Goal: Task Accomplishment & Management: Complete application form

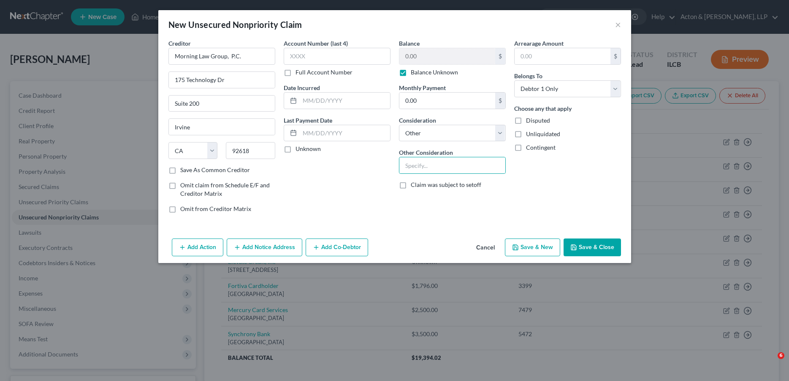
select select "4"
select select "14"
select select "0"
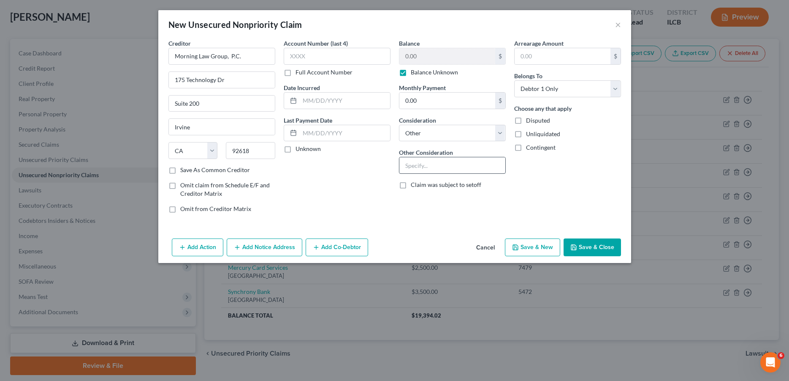
click at [450, 166] on input "text" at bounding box center [453, 165] width 106 height 16
type input "Debt Consolidation"
click at [604, 245] on button "Save & Close" at bounding box center [592, 247] width 57 height 18
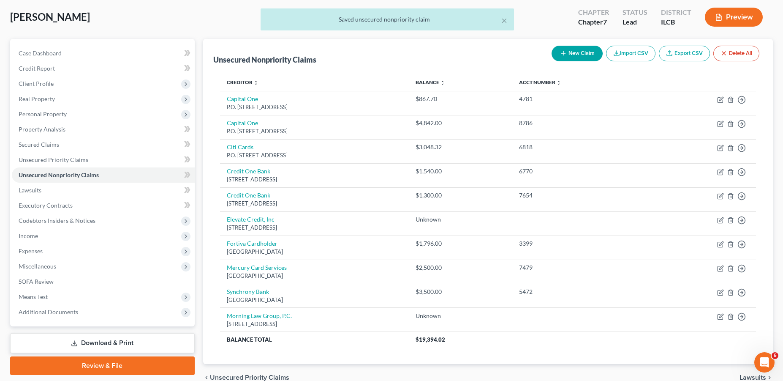
click at [578, 54] on button "New Claim" at bounding box center [577, 54] width 51 height 16
select select "0"
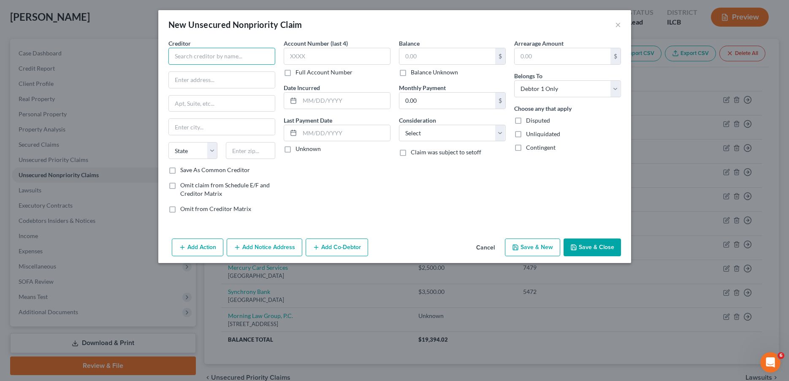
click at [250, 56] on input "text" at bounding box center [222, 56] width 107 height 17
type input "Financial Resolutions, LLC"
click at [180, 170] on label "Save As Common Creditor" at bounding box center [215, 170] width 70 height 8
click at [184, 170] on input "Save As Common Creditor" at bounding box center [186, 168] width 5 height 5
checkbox input "true"
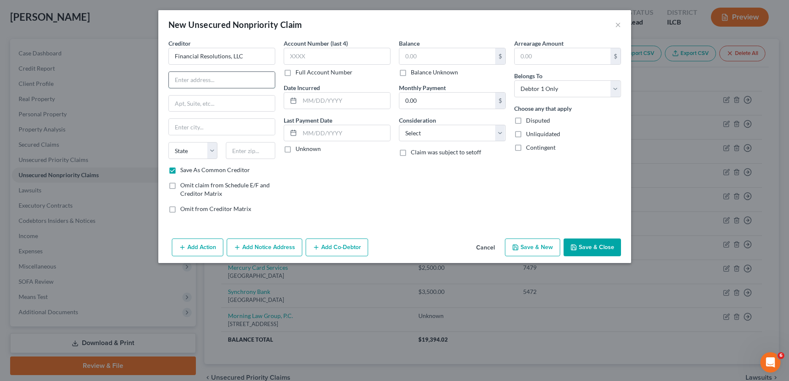
paste input "[STREET_ADDRESS][PERSON_NAME]"
type input "[STREET_ADDRESS][PERSON_NAME]"
click at [253, 155] on input "text" at bounding box center [250, 150] width 49 height 17
type input "63123"
click at [324, 133] on input "text" at bounding box center [345, 133] width 90 height 16
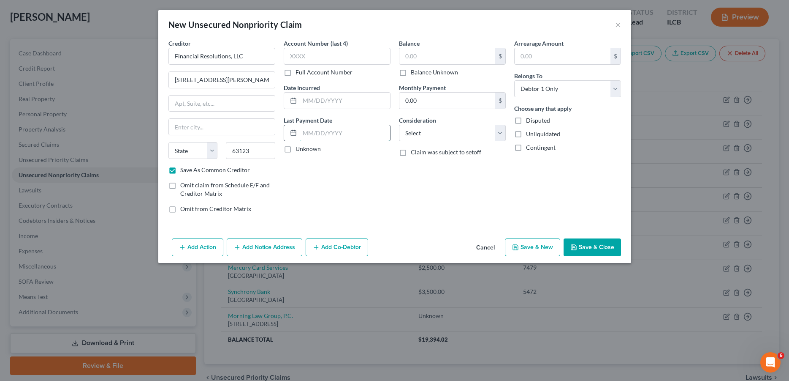
type input "Saint Louis"
select select "26"
click at [411, 75] on label "Balance Unknown" at bounding box center [434, 72] width 47 height 8
click at [414, 73] on input "Balance Unknown" at bounding box center [416, 70] width 5 height 5
checkbox input "true"
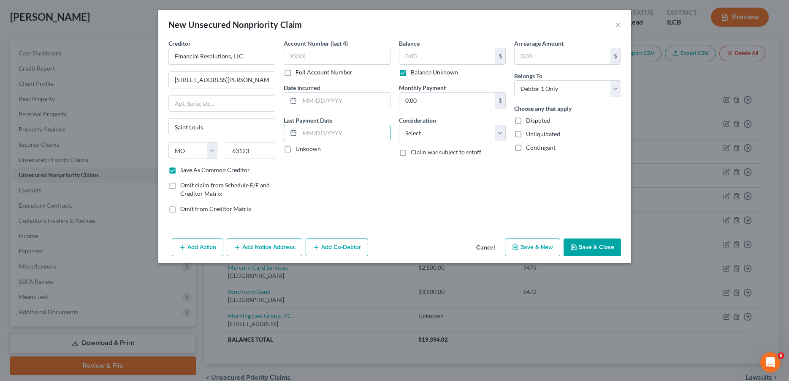
type input "0.00"
click at [425, 136] on select "Select Cable / Satellite Services Collection Agency Credit Card Debt Debt Couns…" at bounding box center [452, 133] width 107 height 17
select select "14"
click at [399, 125] on select "Select Cable / Satellite Services Collection Agency Credit Card Debt Debt Couns…" at bounding box center [452, 133] width 107 height 17
click at [432, 157] on input "text" at bounding box center [453, 165] width 106 height 16
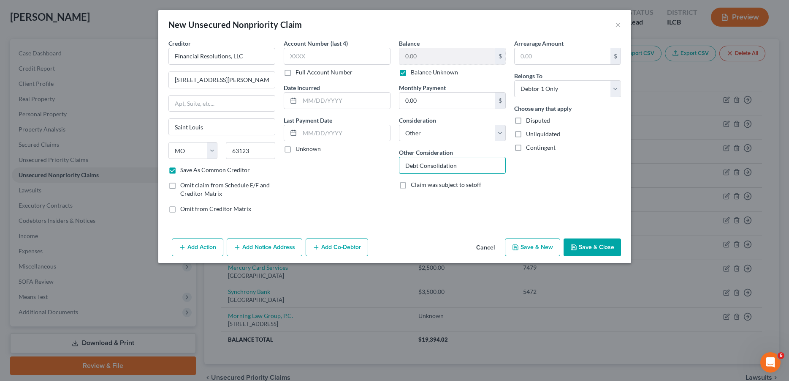
type input "Debt Consolidation"
click at [590, 245] on button "Save & Close" at bounding box center [592, 247] width 57 height 18
checkbox input "false"
